Goal: Task Accomplishment & Management: Manage account settings

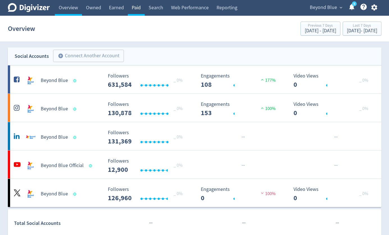
click at [136, 6] on link "Paid" at bounding box center [136, 8] width 17 height 16
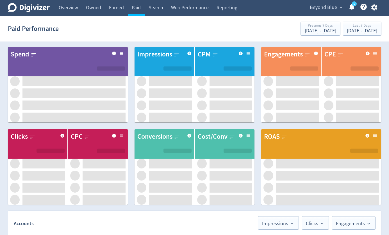
click at [376, 9] on icon "button" at bounding box center [374, 7] width 6 height 6
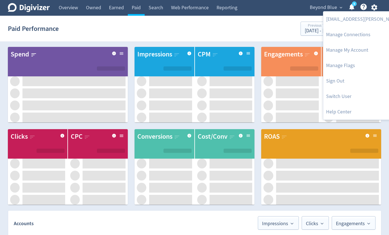
click at [223, 31] on div at bounding box center [194, 117] width 389 height 235
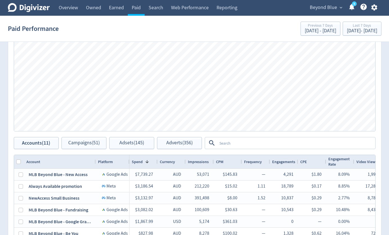
scroll to position [248, 0]
click at [374, 12] on div "Beyond Blue expand_more 5 Help Center - Searchable support on using Digivizer" at bounding box center [343, 8] width 78 height 16
click at [374, 8] on icon "button" at bounding box center [374, 8] width 8 height 8
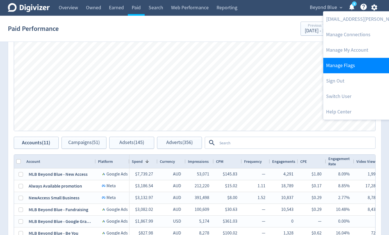
click at [344, 69] on link "Manage Flags" at bounding box center [380, 65] width 115 height 15
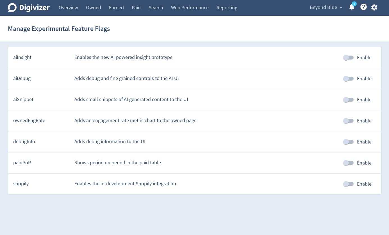
click at [348, 163] on input "Enable" at bounding box center [346, 163] width 32 height 11
checkbox input "true"
click at [138, 9] on link "Paid" at bounding box center [136, 8] width 17 height 16
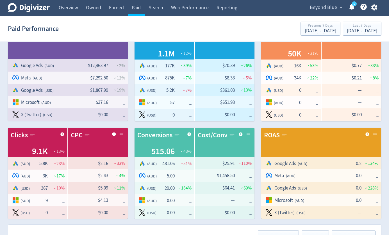
scroll to position [17, 0]
